Goal: Task Accomplishment & Management: Manage account settings

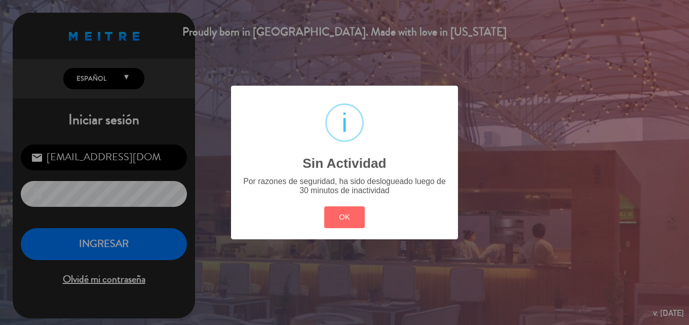
drag, startPoint x: 335, startPoint y: 222, endPoint x: 221, endPoint y: 223, distance: 114.0
click at [335, 222] on button "OK" at bounding box center [344, 217] width 41 height 22
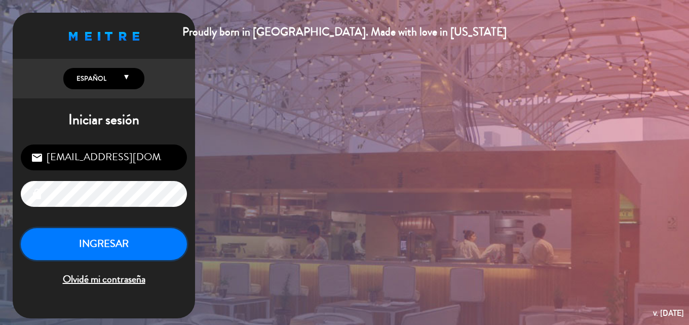
click at [126, 252] on button "INGRESAR" at bounding box center [104, 244] width 166 height 32
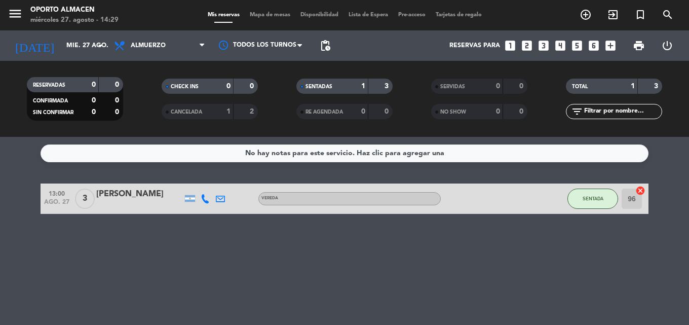
click at [313, 258] on div "No hay notas para este servicio. Haz clic para agregar una 13:00 [DATE] 3 [PERS…" at bounding box center [344, 231] width 689 height 188
click at [335, 257] on div "No hay notas para este servicio. Haz clic para agregar una 13:00 [DATE] 3 [PERS…" at bounding box center [344, 231] width 689 height 188
click at [159, 49] on span "Almuerzo" at bounding box center [159, 45] width 101 height 22
click at [166, 111] on div "menu Oporto Almacen [DATE] 27. agosto - 14:34 Mis reservas Mapa de mesas Dispon…" at bounding box center [344, 68] width 689 height 137
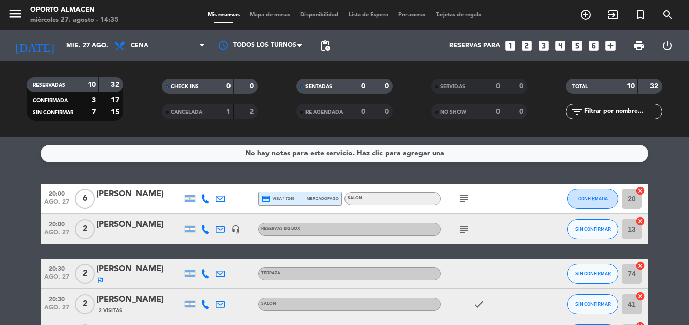
click at [461, 199] on icon "subject" at bounding box center [463, 198] width 12 height 12
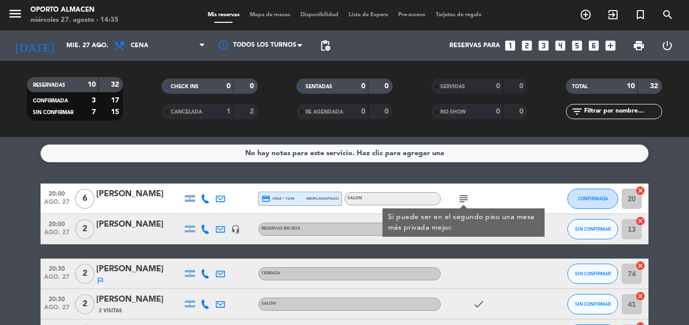
click at [461, 199] on icon "subject" at bounding box center [463, 198] width 12 height 12
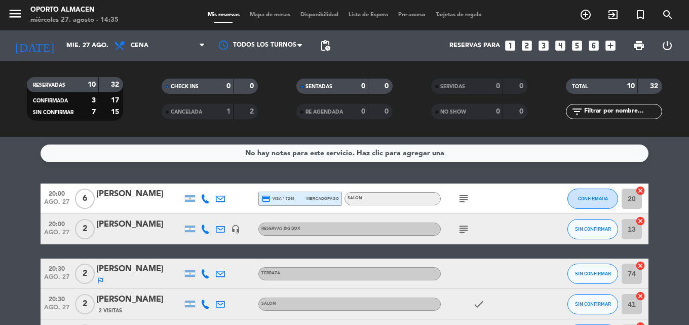
click at [461, 235] on div "subject" at bounding box center [486, 229] width 91 height 30
click at [461, 231] on icon "subject" at bounding box center [463, 229] width 12 height 12
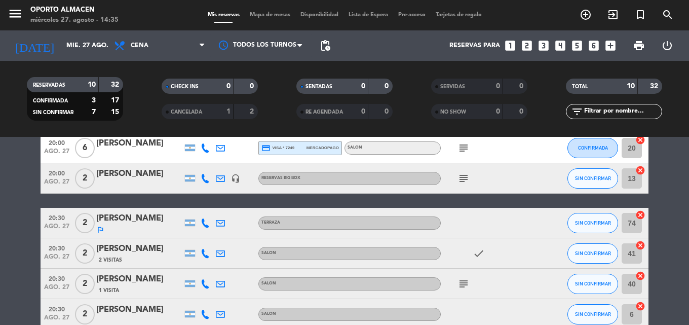
scroll to position [101, 0]
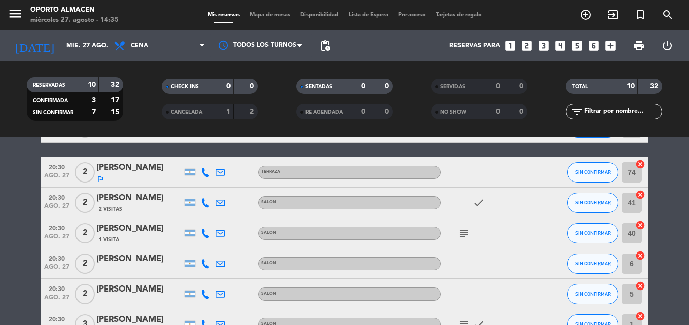
click at [463, 231] on icon "subject" at bounding box center [463, 233] width 12 height 12
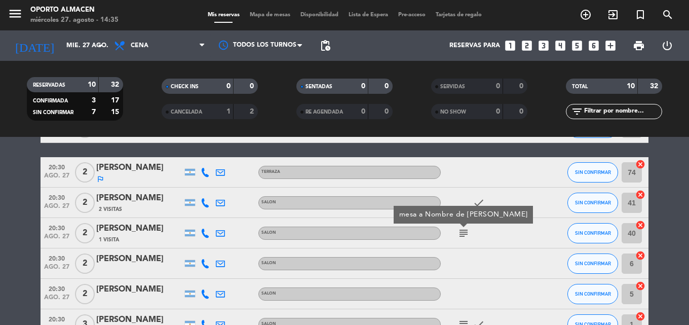
click at [463, 231] on icon "subject" at bounding box center [463, 233] width 12 height 12
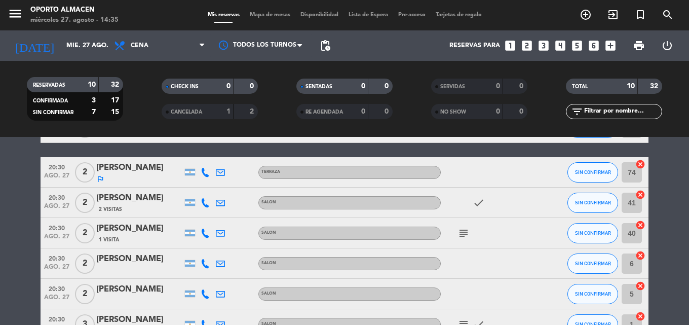
scroll to position [152, 0]
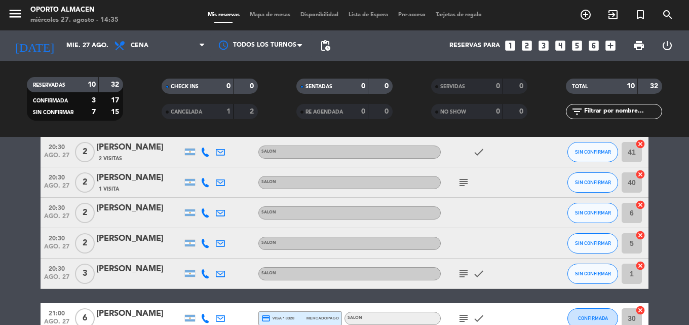
click at [459, 272] on icon "subject" at bounding box center [463, 273] width 12 height 12
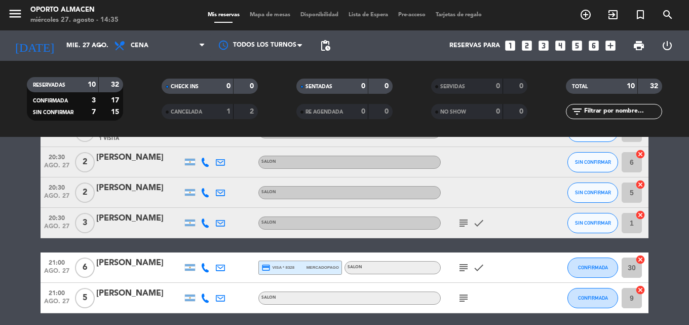
click at [459, 267] on icon "subject" at bounding box center [463, 267] width 12 height 12
click at [464, 298] on icon "subject" at bounding box center [463, 298] width 12 height 12
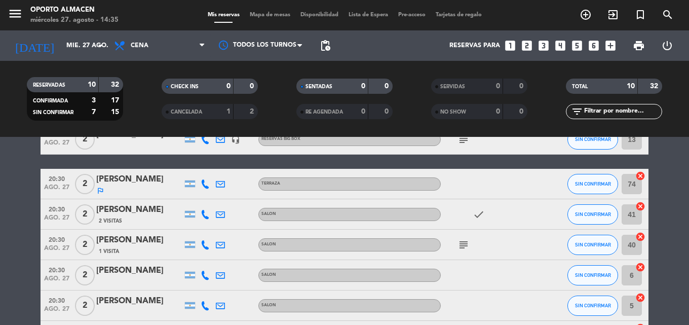
scroll to position [0, 0]
